Goal: Find specific page/section

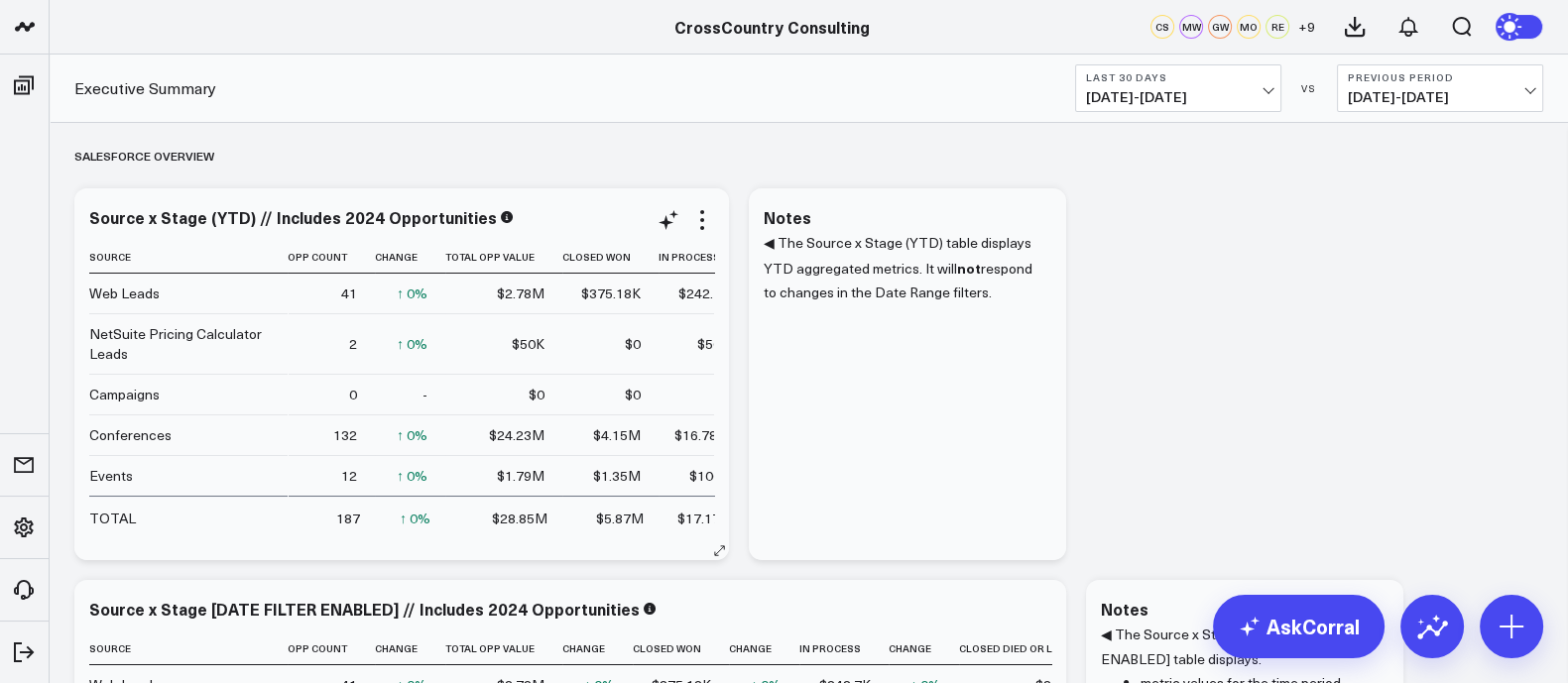
scroll to position [6, 0]
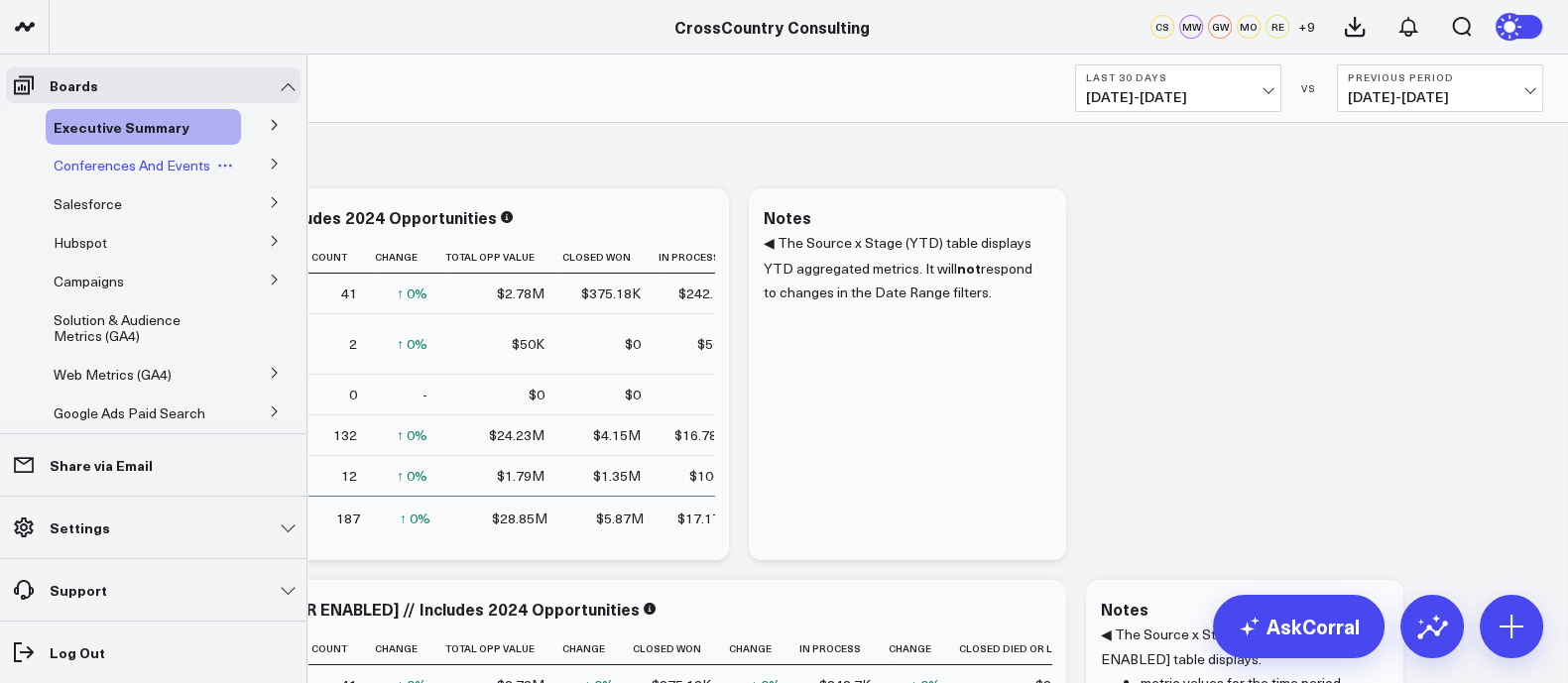
click at [129, 171] on span "Conferences And Events" at bounding box center [132, 165] width 157 height 19
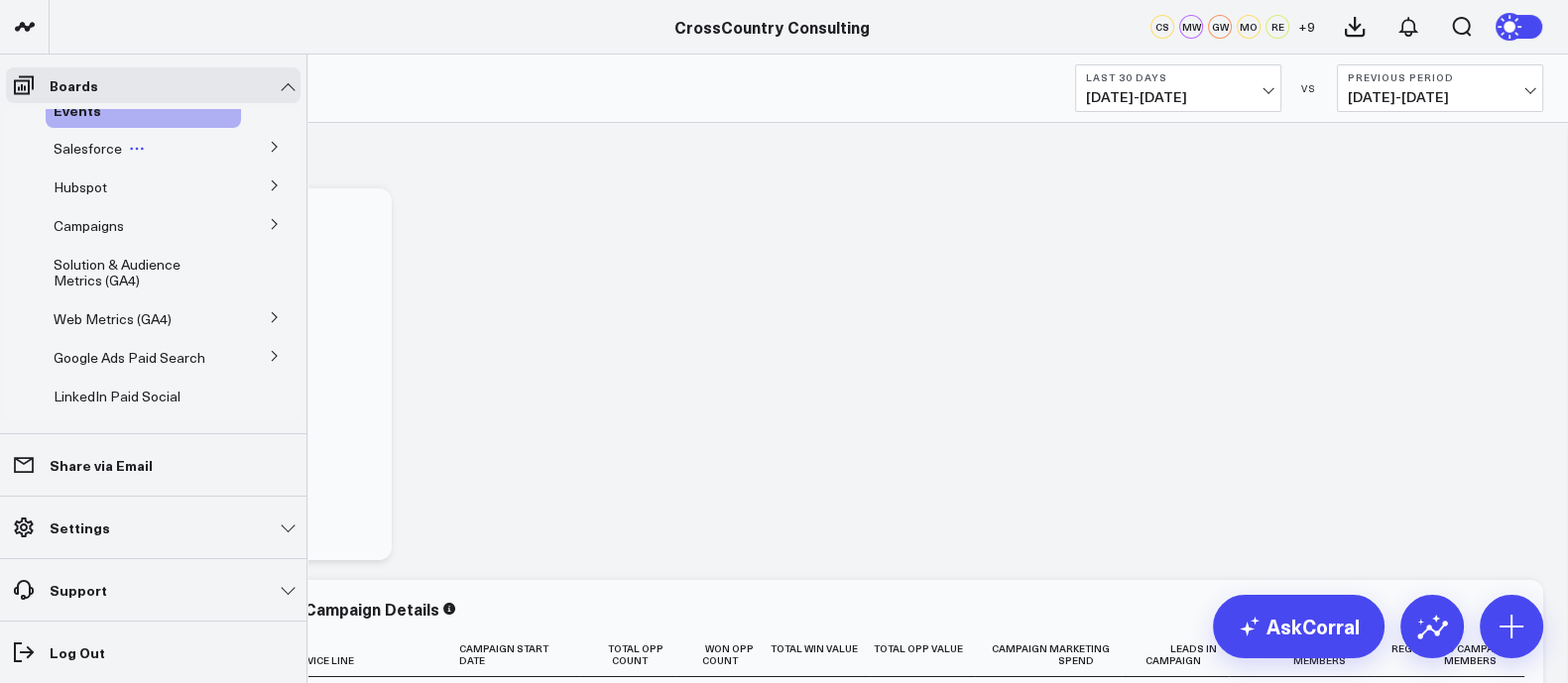
scroll to position [86, 0]
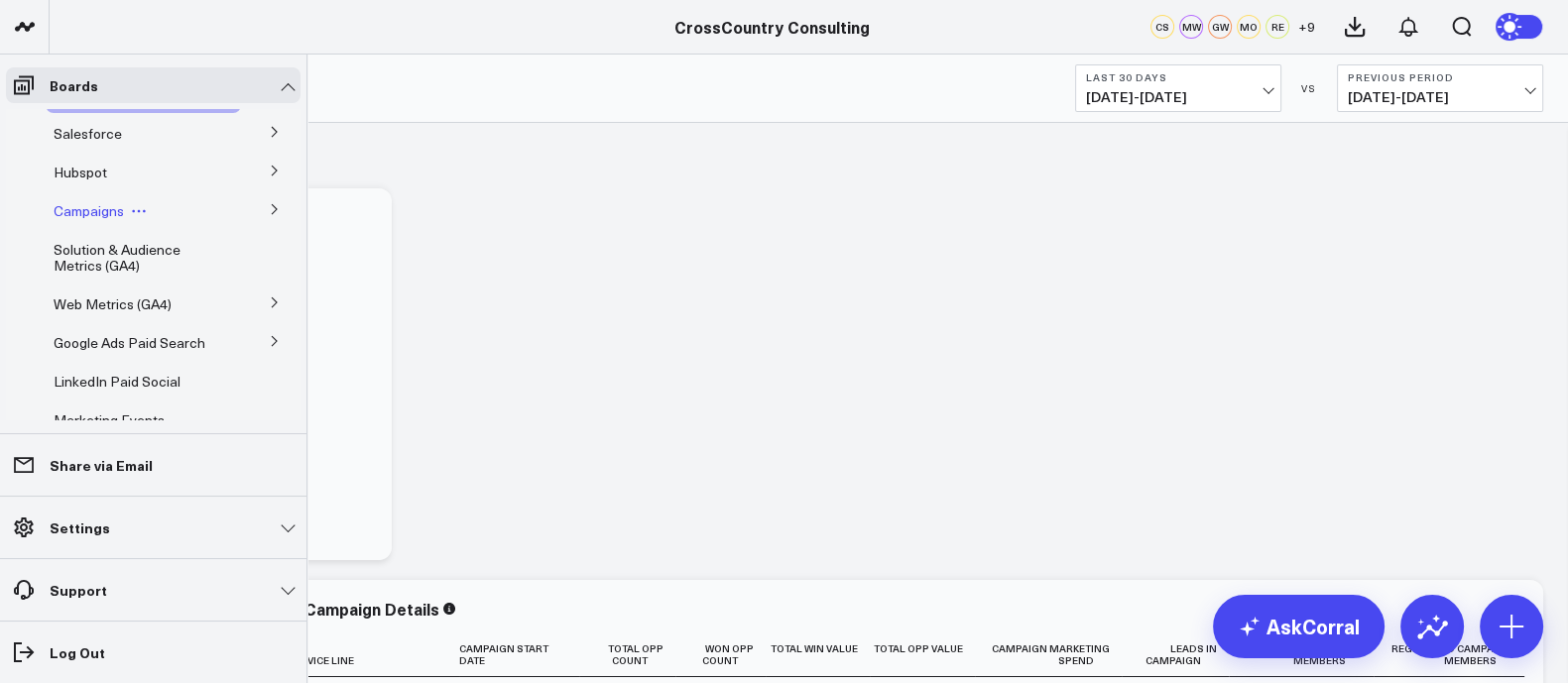
click at [109, 205] on span "Campaigns" at bounding box center [89, 211] width 71 height 19
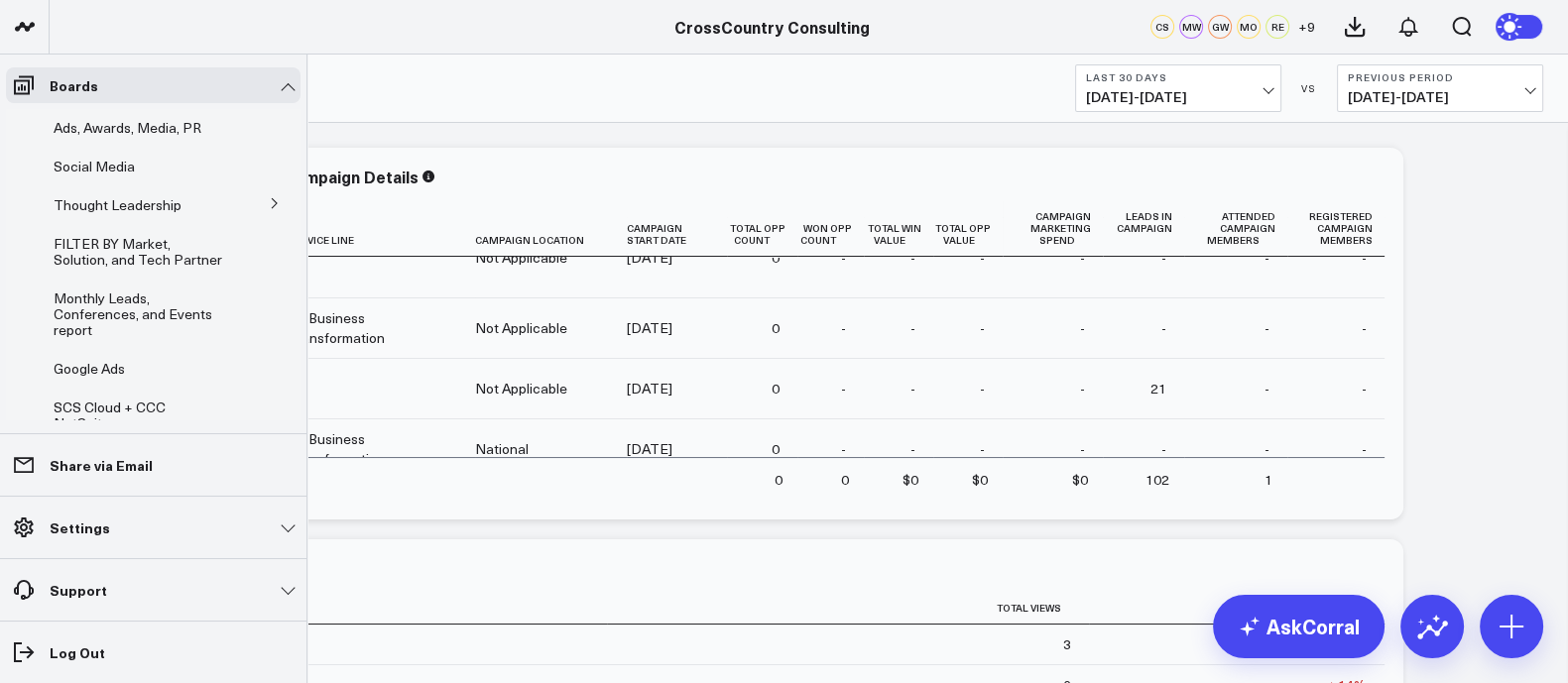
scroll to position [406, 0]
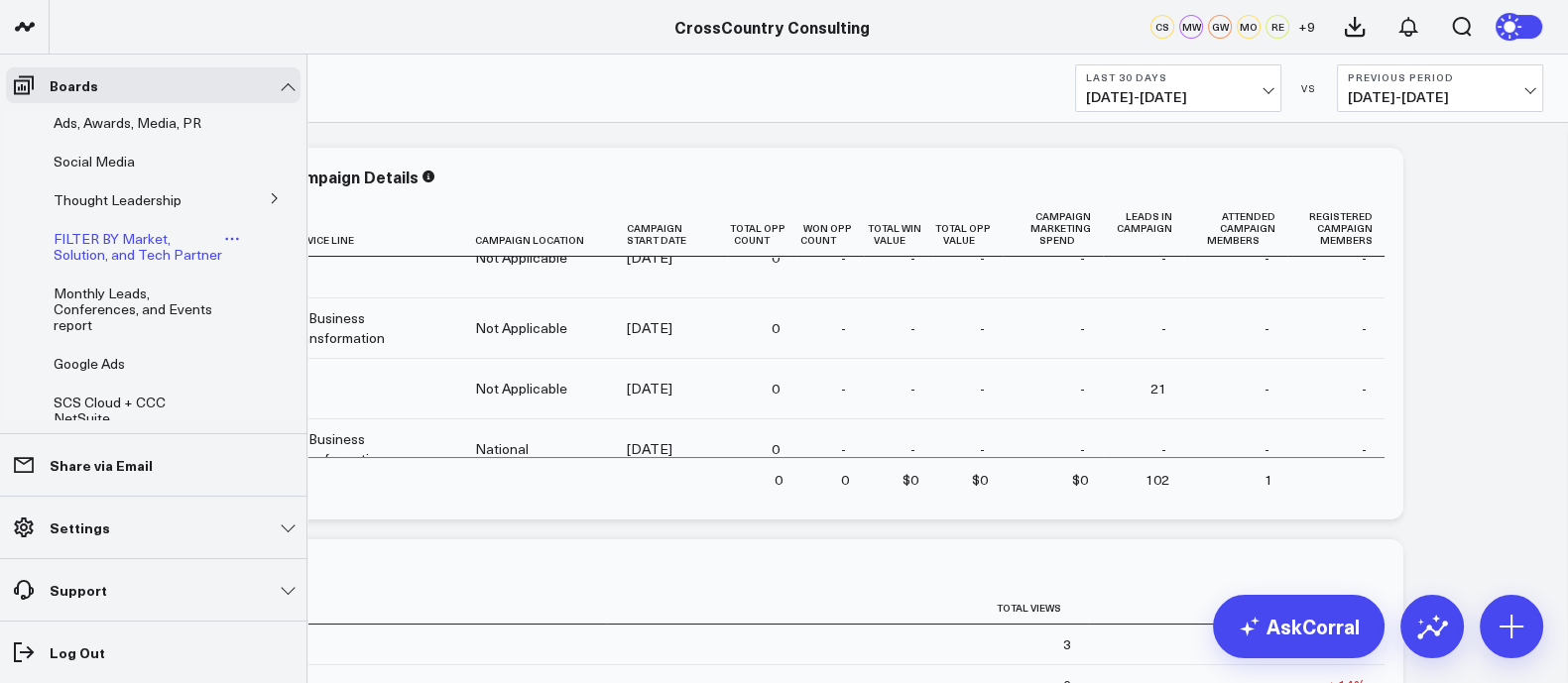
click at [120, 264] on span "FILTER BY Market, Solution, and Tech Partner" at bounding box center [138, 246] width 169 height 35
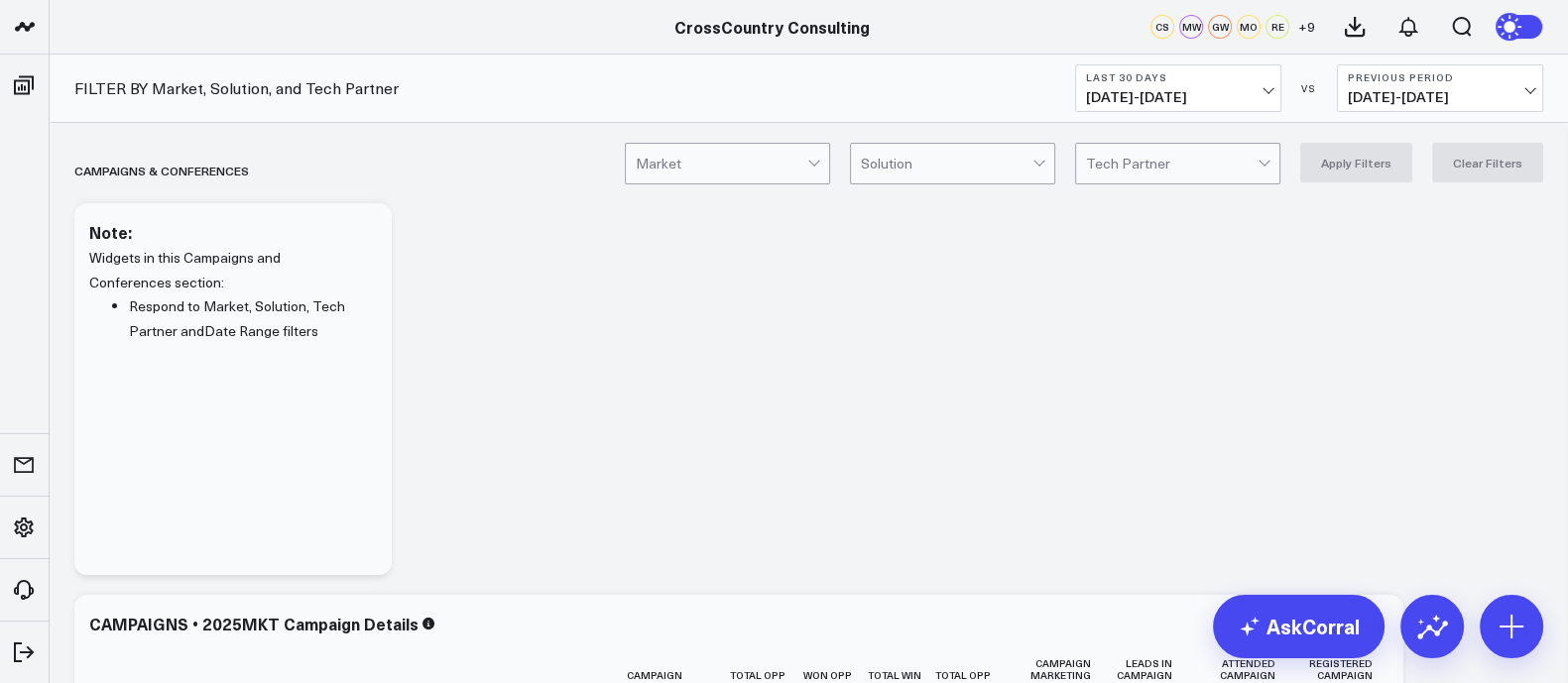
click at [1012, 148] on div at bounding box center [947, 164] width 172 height 40
